Goal: Ask a question

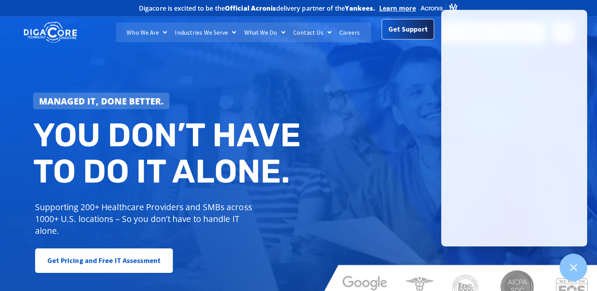
click at [425, 31] on span "Get Support" at bounding box center [407, 29] width 39 height 16
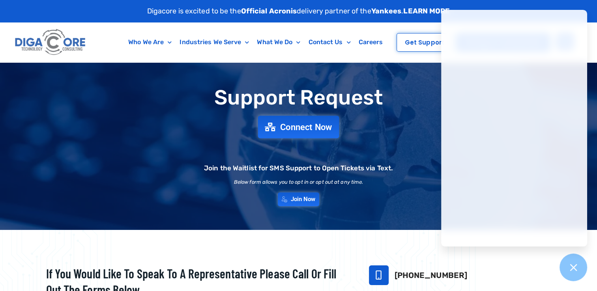
click at [297, 133] on link "Connect Now" at bounding box center [298, 127] width 81 height 23
click at [305, 131] on link "Connect Now" at bounding box center [298, 127] width 81 height 23
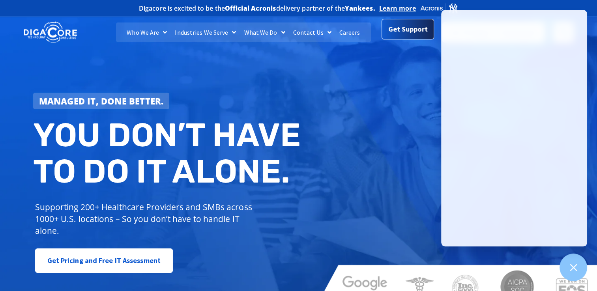
click at [422, 24] on span "Get Support" at bounding box center [407, 29] width 39 height 16
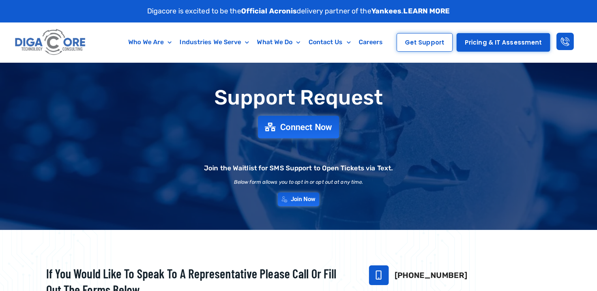
click at [317, 124] on span "Connect Now" at bounding box center [306, 127] width 52 height 9
